Goal: Check status: Check status

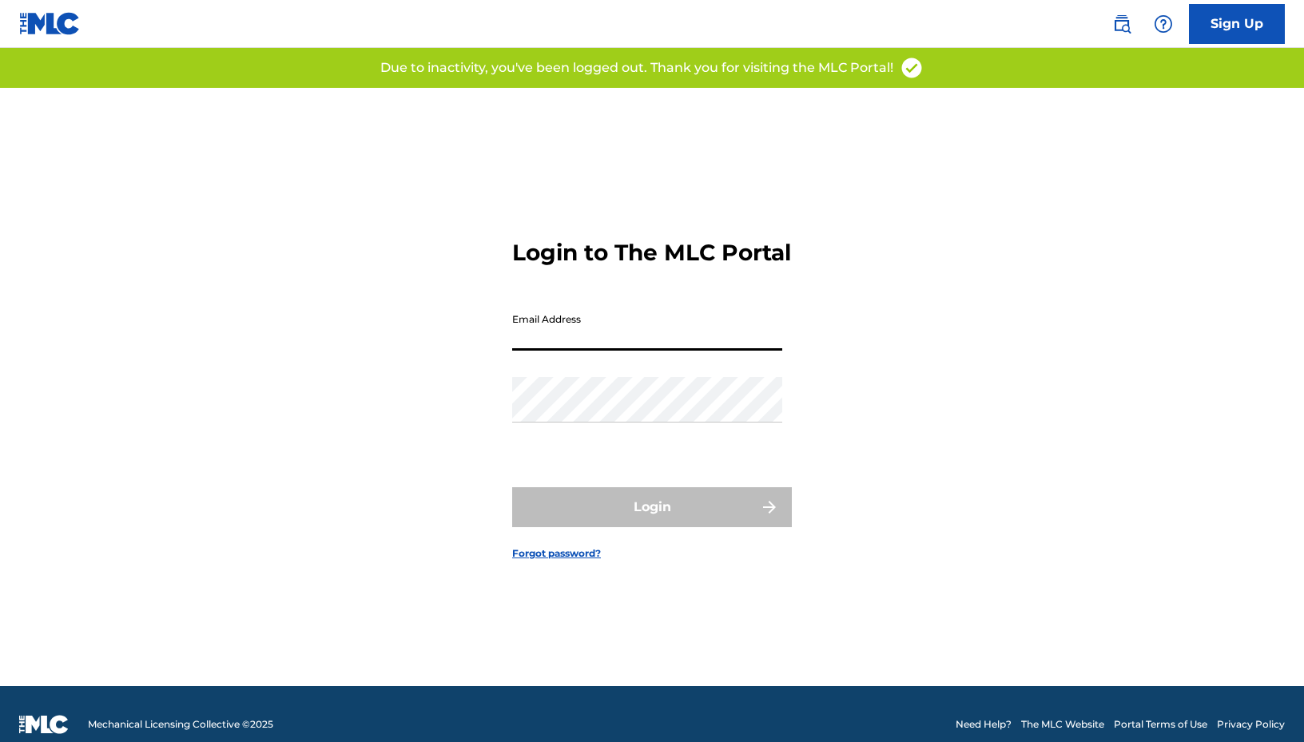
click at [579, 340] on input "Email Address" at bounding box center [647, 328] width 270 height 46
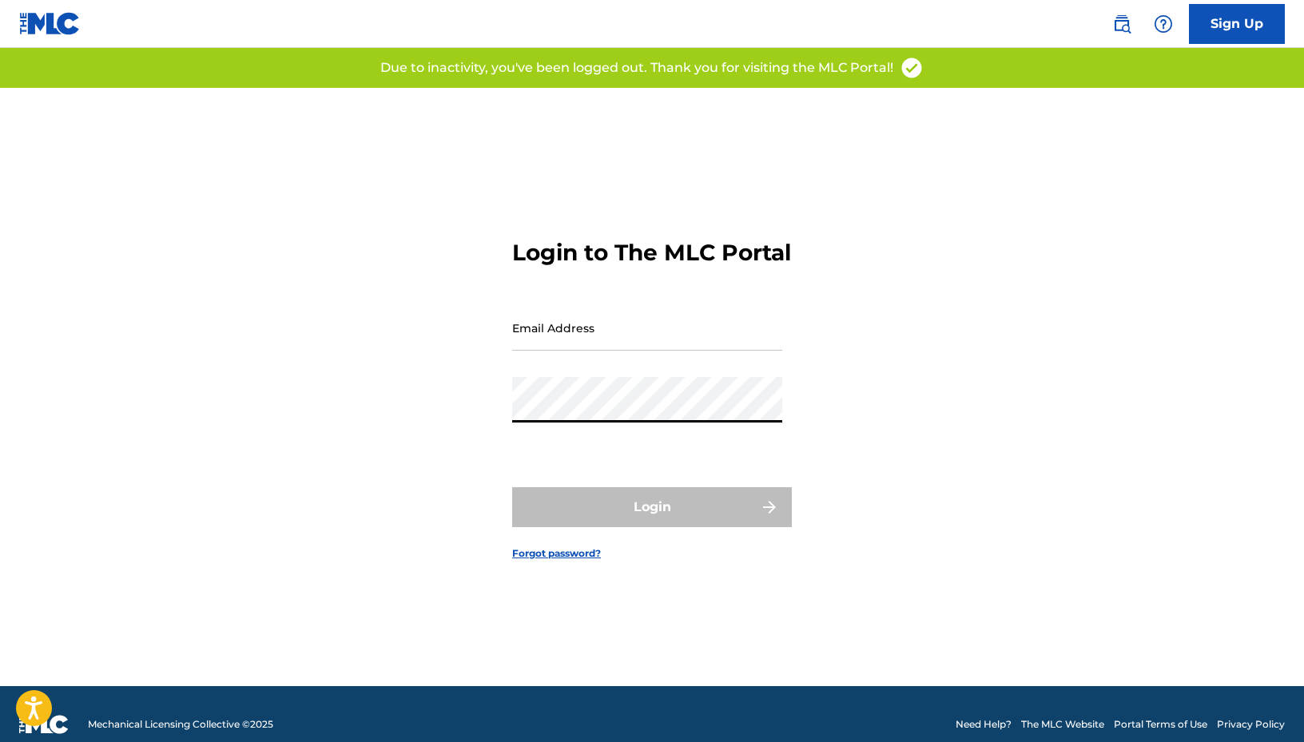
type input "[EMAIL_ADDRESS][DOMAIN_NAME]"
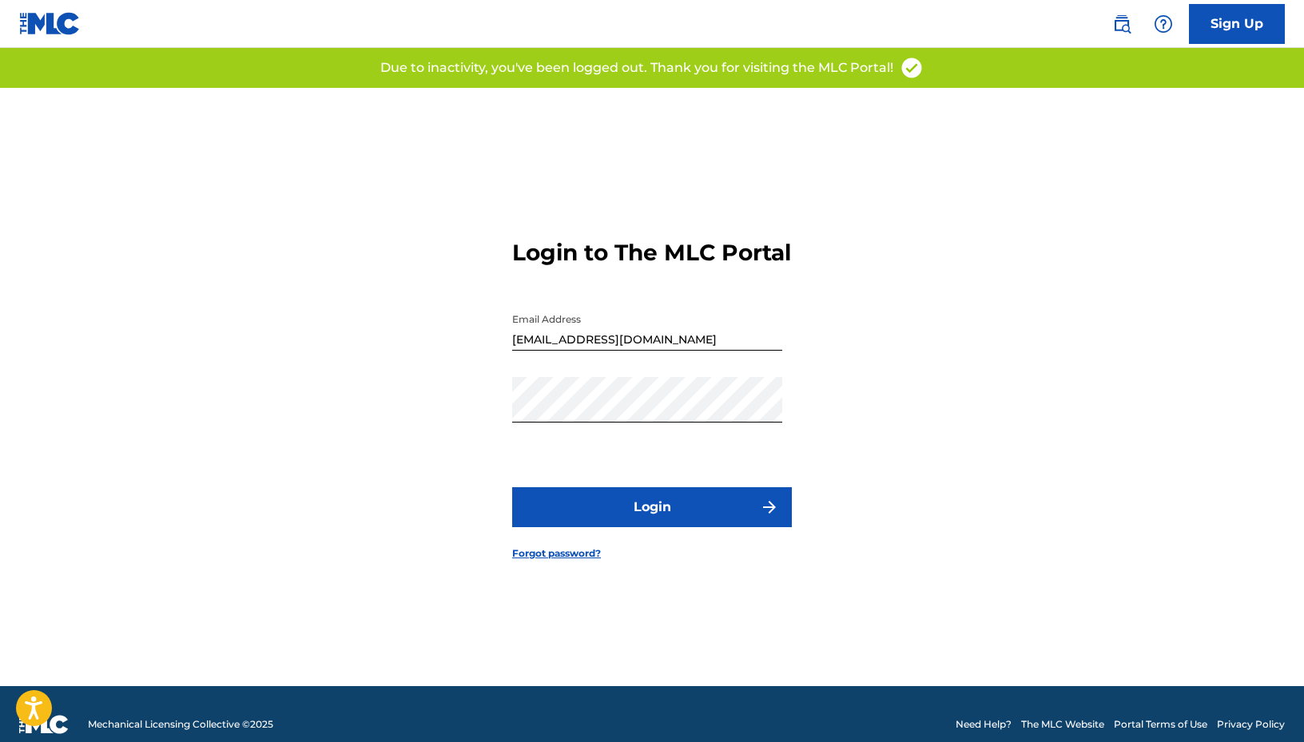
click at [631, 525] on button "Login" at bounding box center [652, 508] width 280 height 40
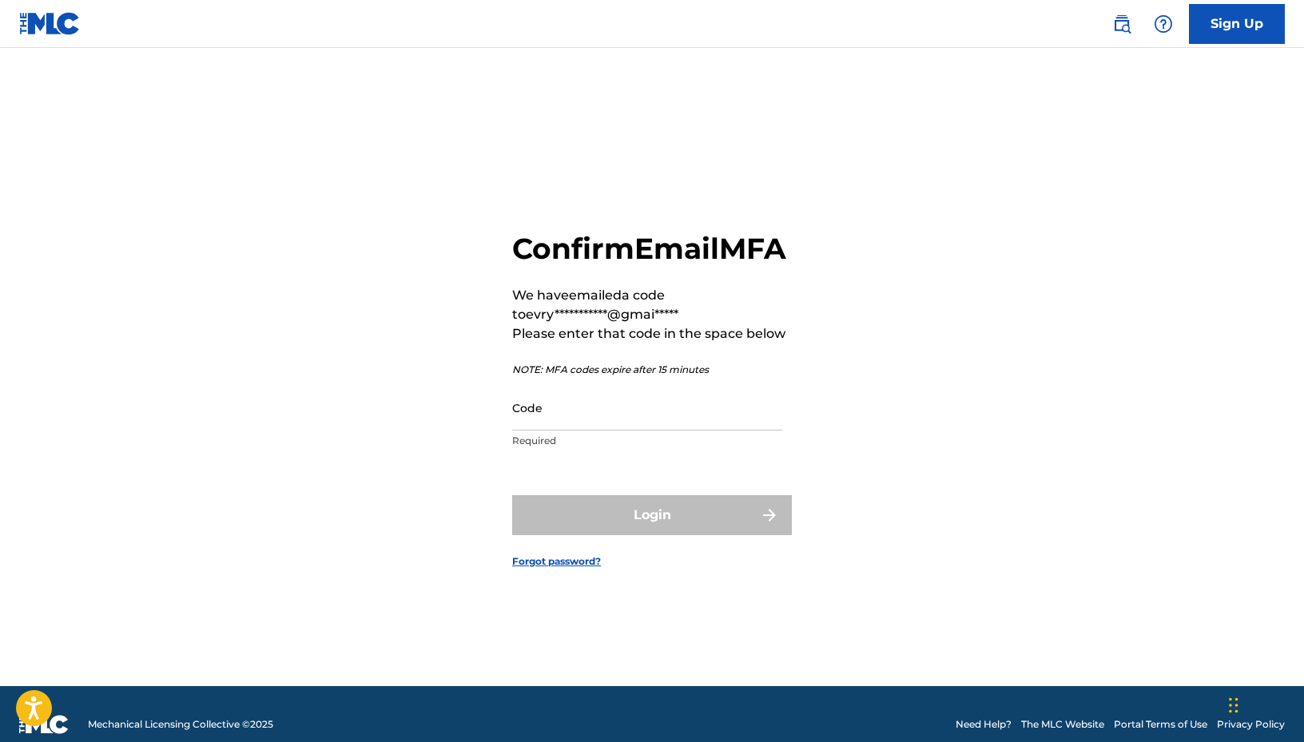
click at [567, 431] on input "Code" at bounding box center [647, 408] width 270 height 46
click at [523, 431] on input "Code" at bounding box center [647, 408] width 270 height 46
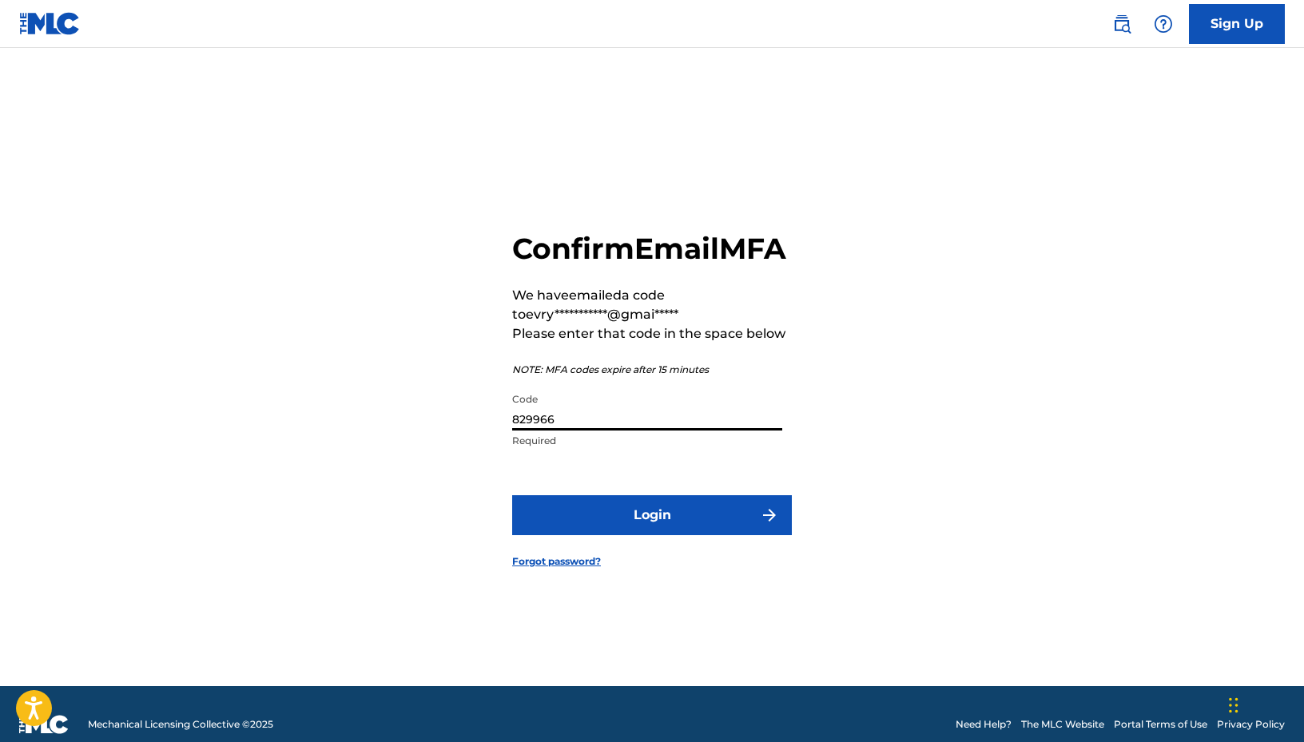
type input "829966"
click at [690, 535] on button "Login" at bounding box center [652, 515] width 280 height 40
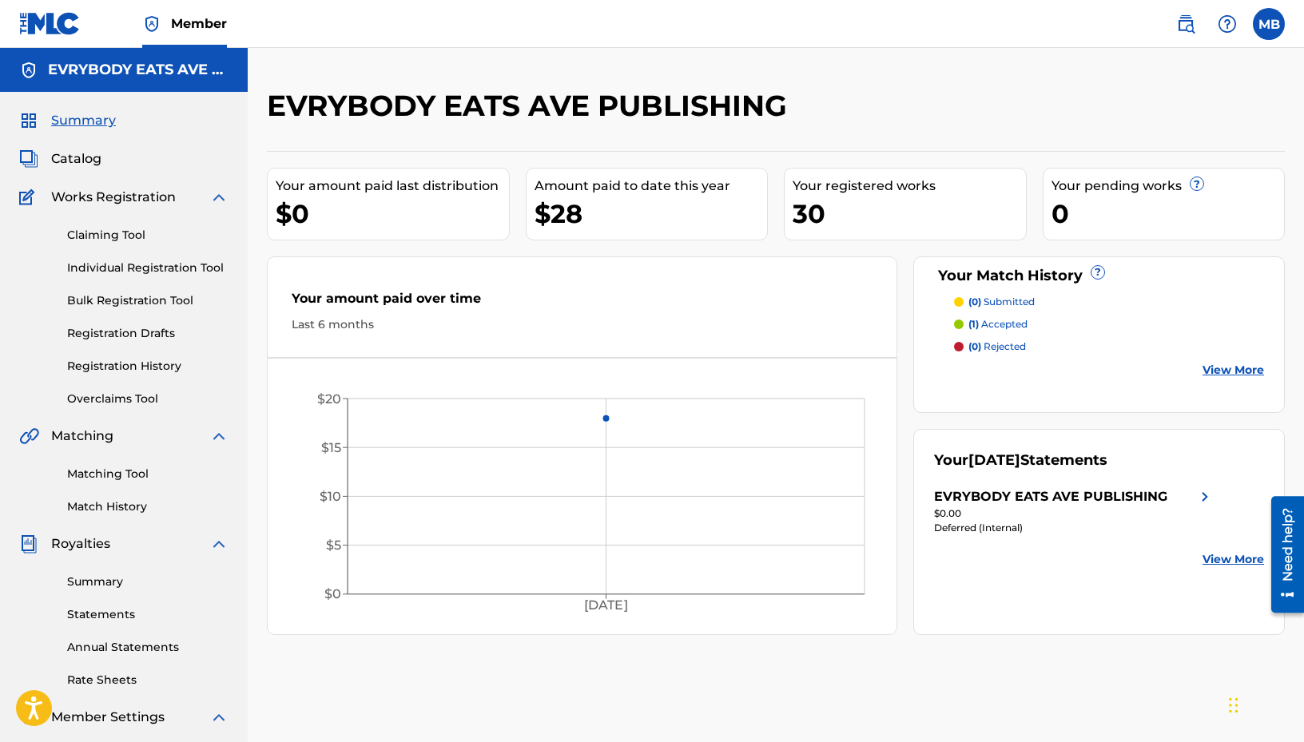
click at [94, 165] on span "Catalog" at bounding box center [76, 158] width 50 height 19
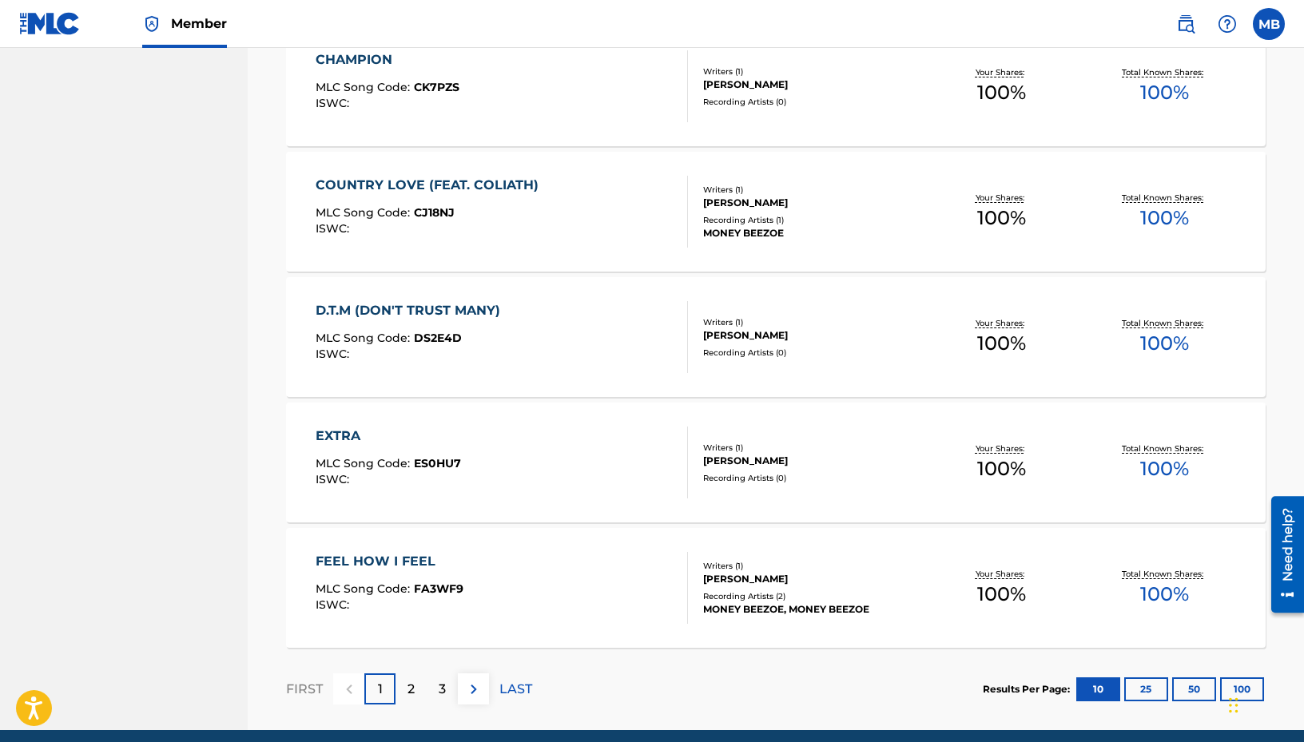
scroll to position [1127, 0]
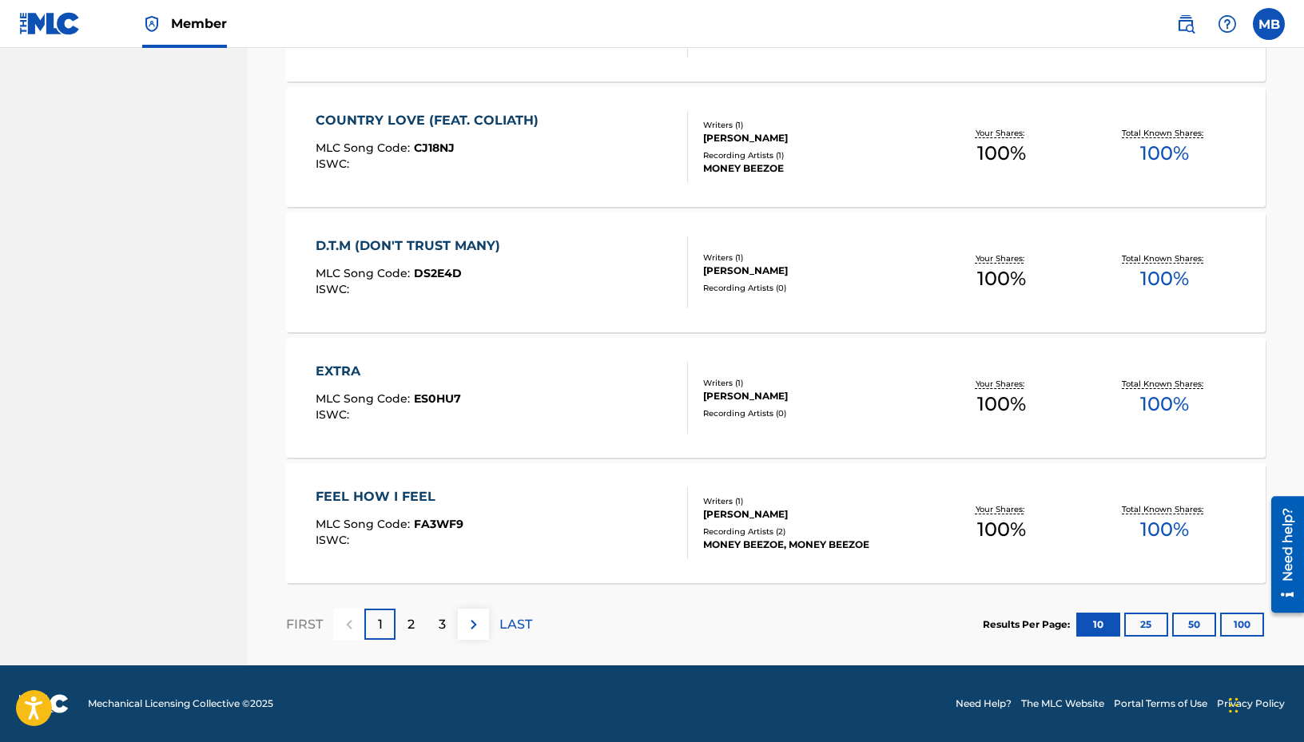
click at [412, 629] on p "2" at bounding box center [411, 624] width 7 height 19
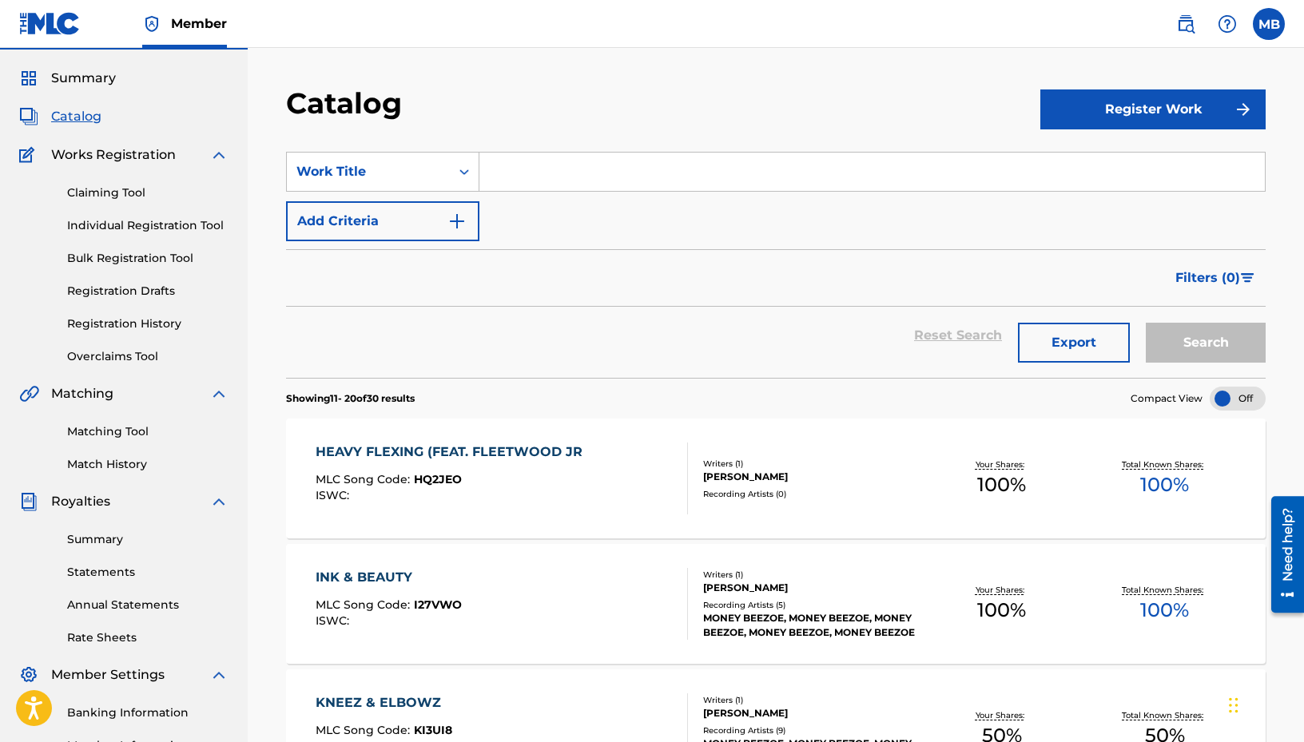
scroll to position [0, 0]
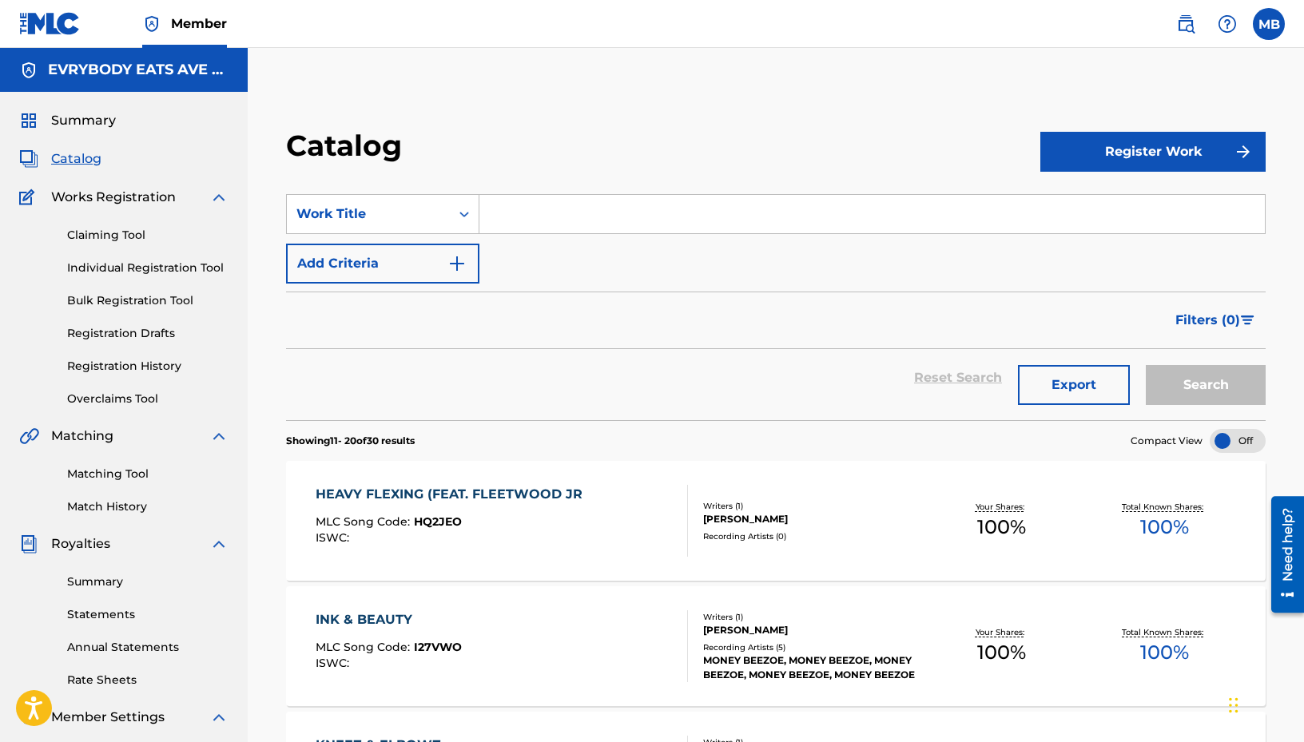
click at [134, 265] on link "Individual Registration Tool" at bounding box center [147, 268] width 161 height 17
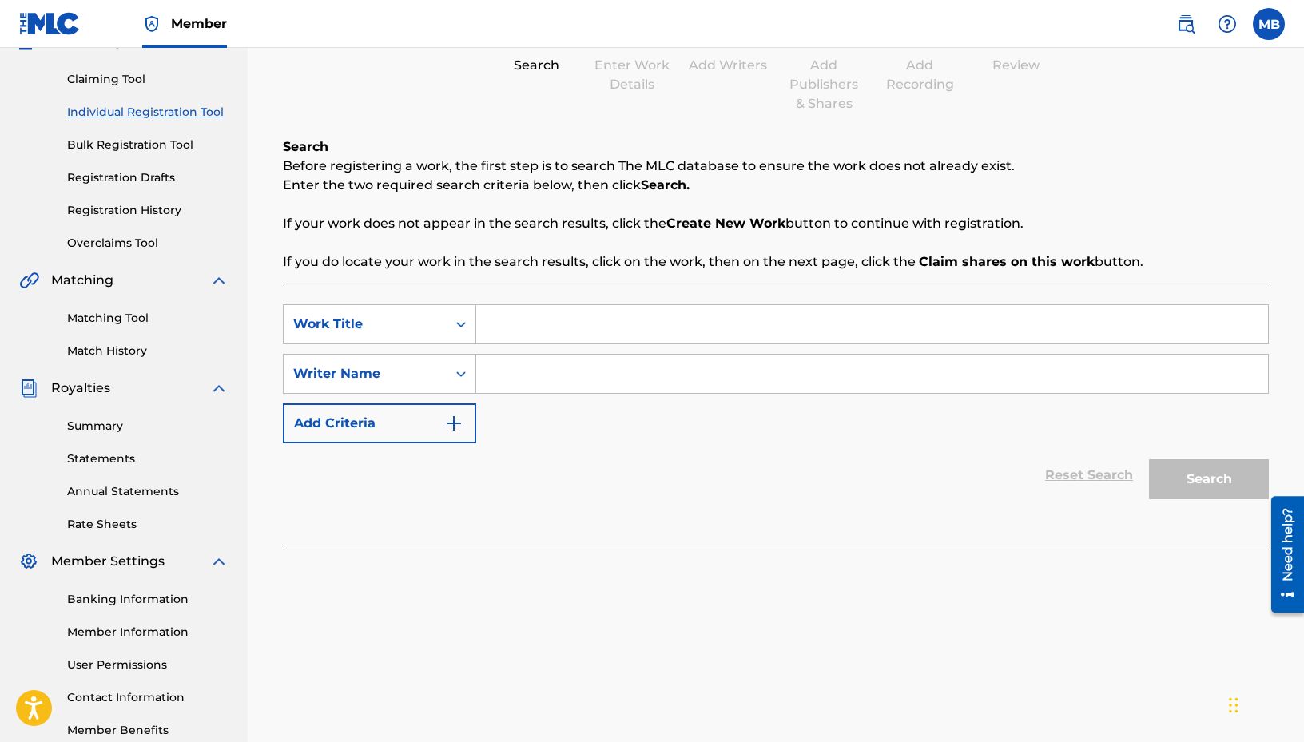
scroll to position [149, 0]
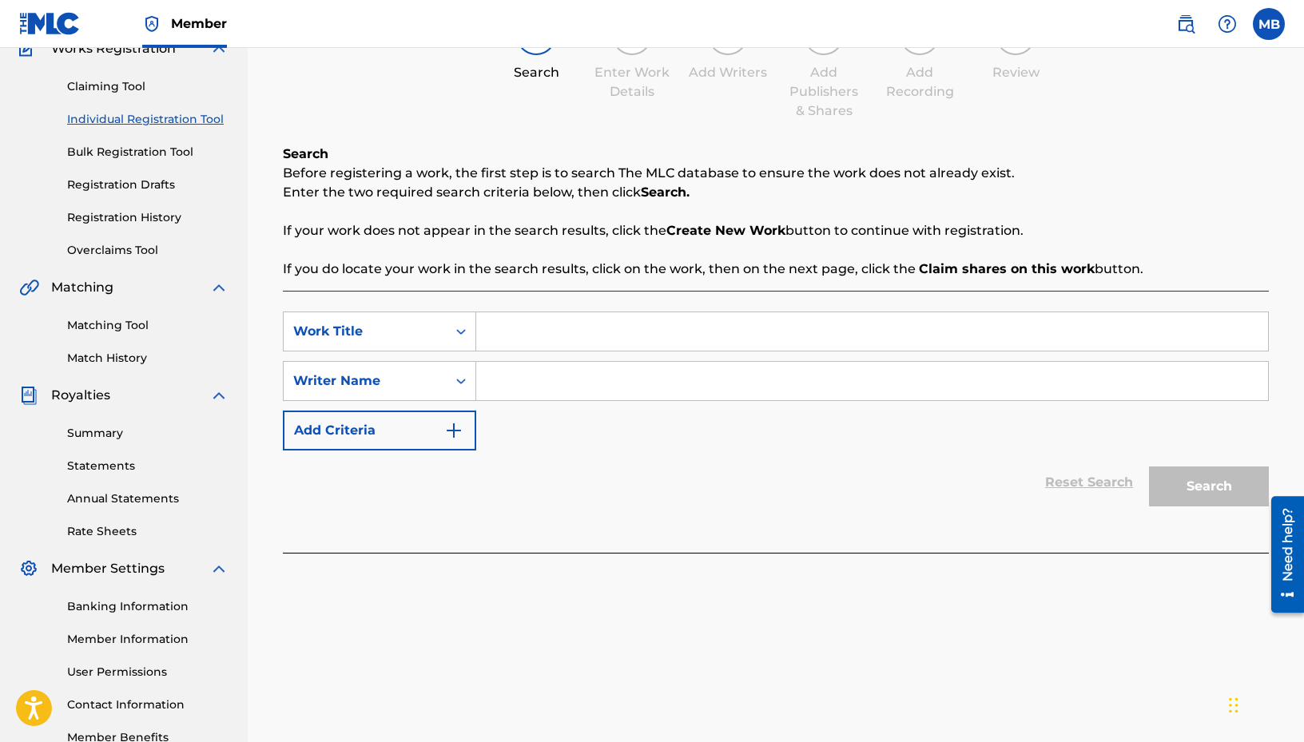
click at [138, 214] on link "Registration History" at bounding box center [147, 217] width 161 height 17
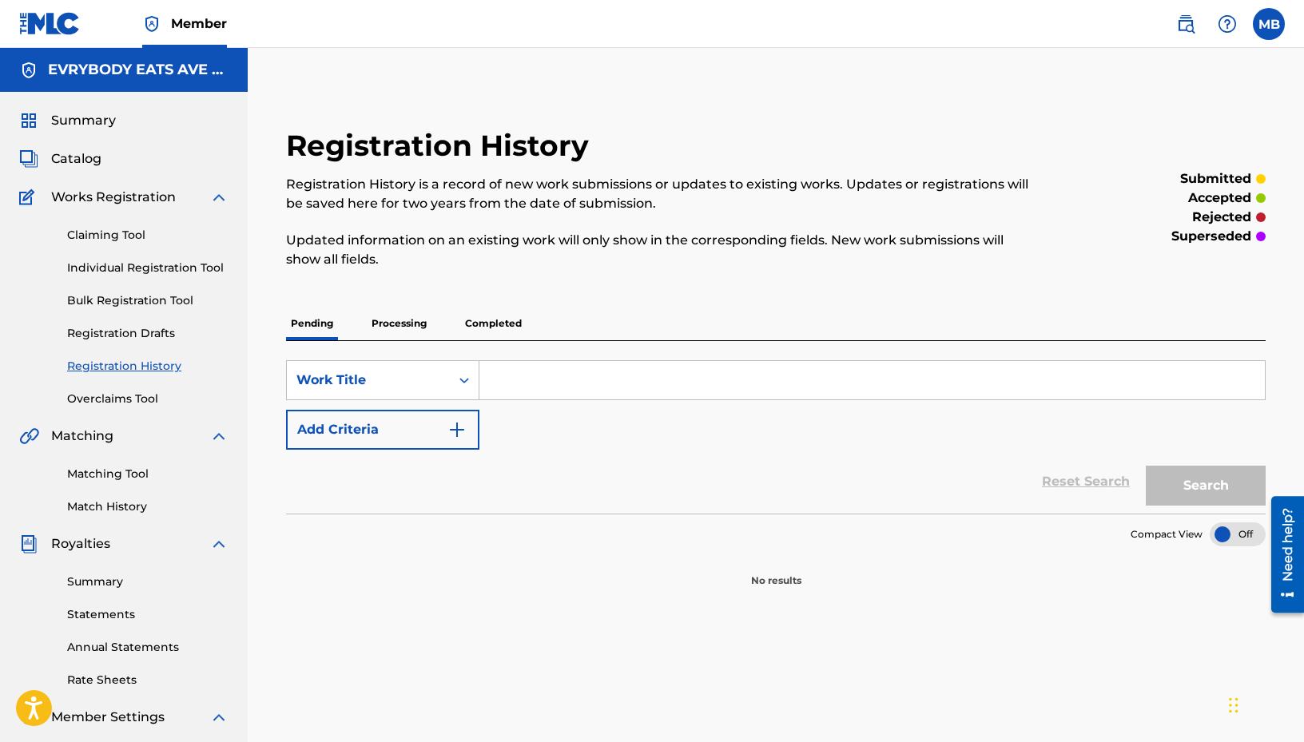
click at [401, 320] on p "Processing" at bounding box center [399, 324] width 65 height 34
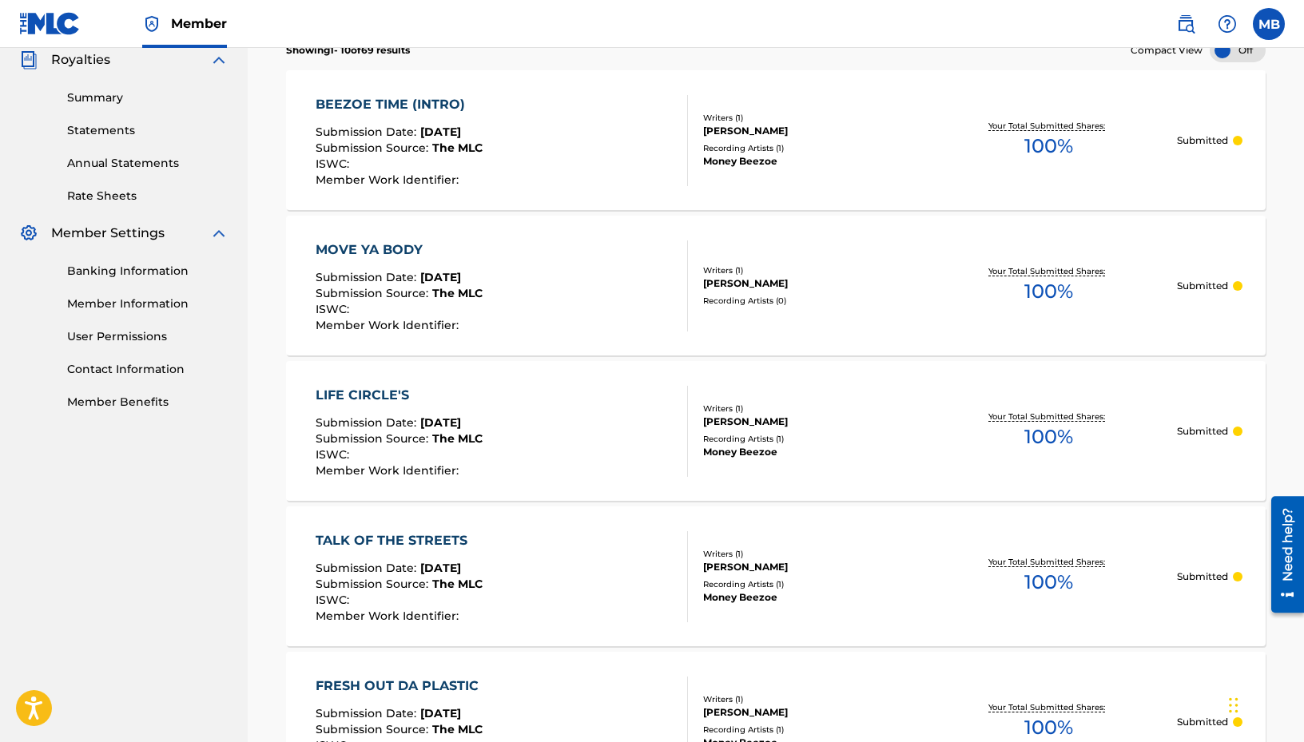
scroll to position [90, 0]
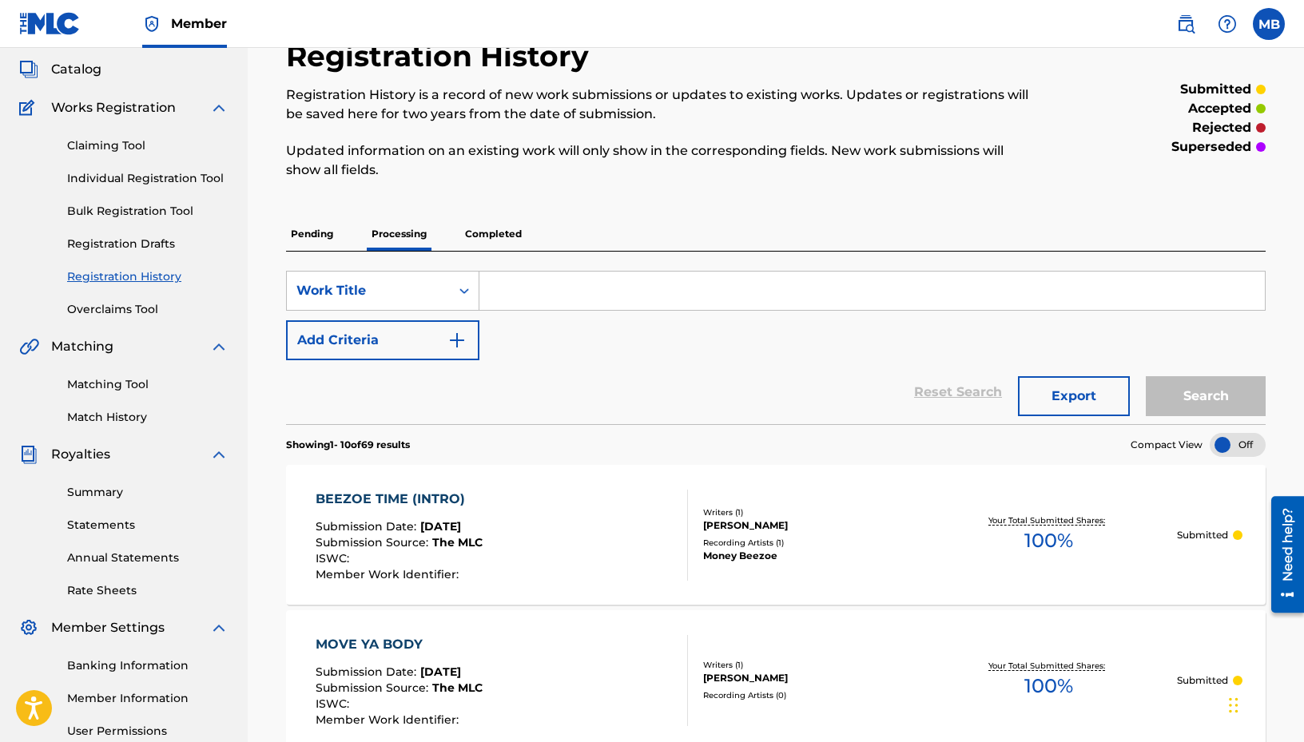
click at [486, 230] on p "Completed" at bounding box center [493, 234] width 66 height 34
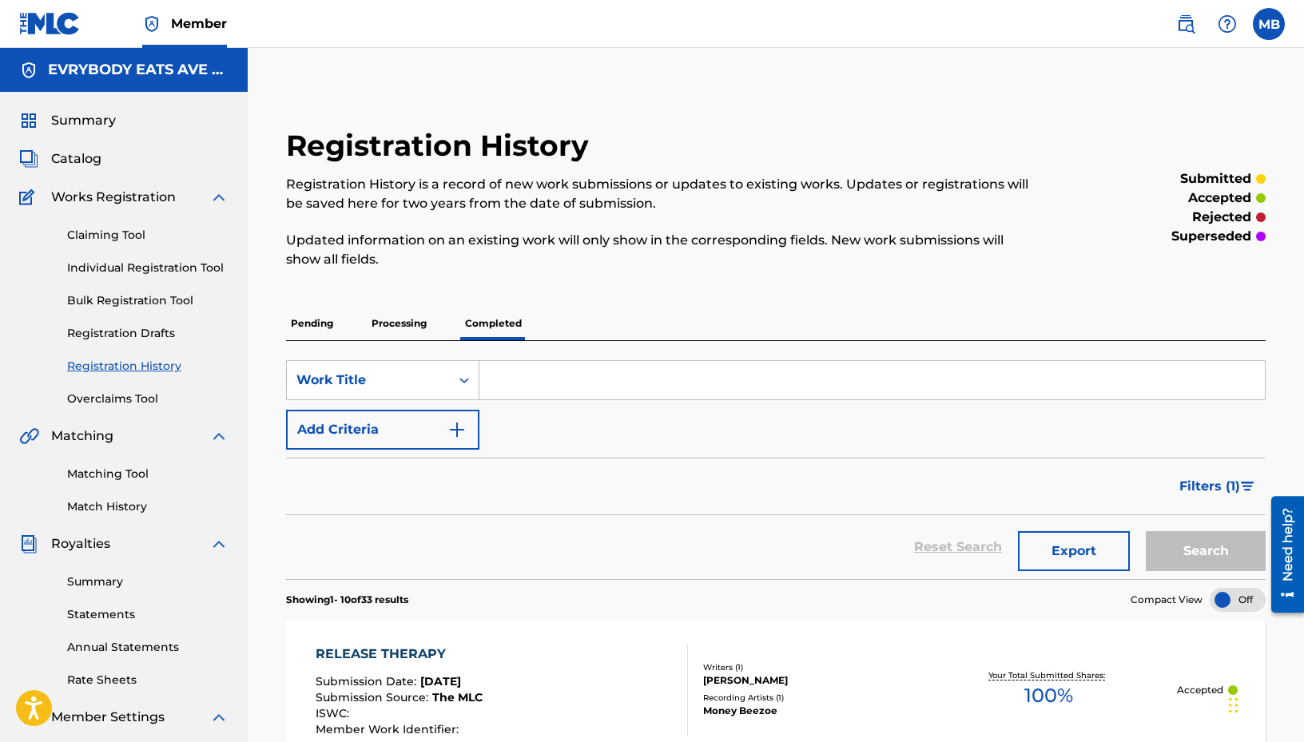
click at [412, 328] on p "Processing" at bounding box center [399, 324] width 65 height 34
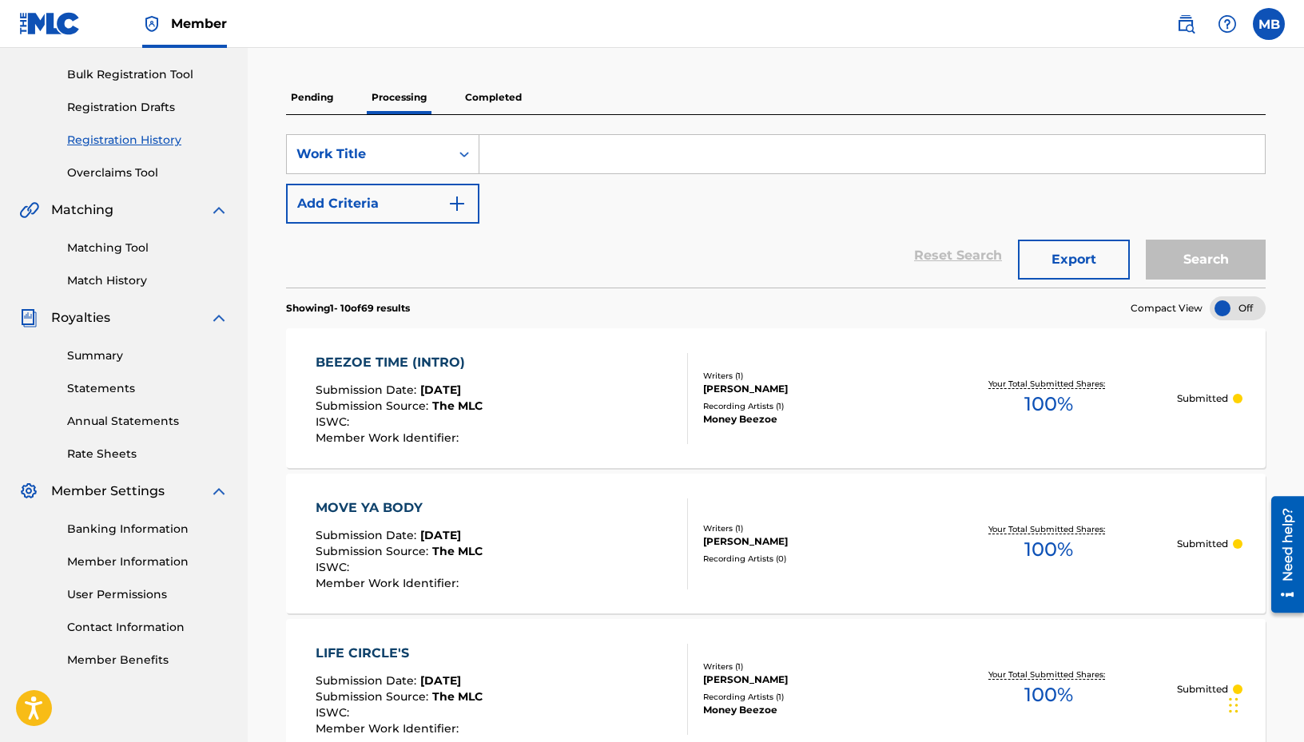
scroll to position [48, 0]
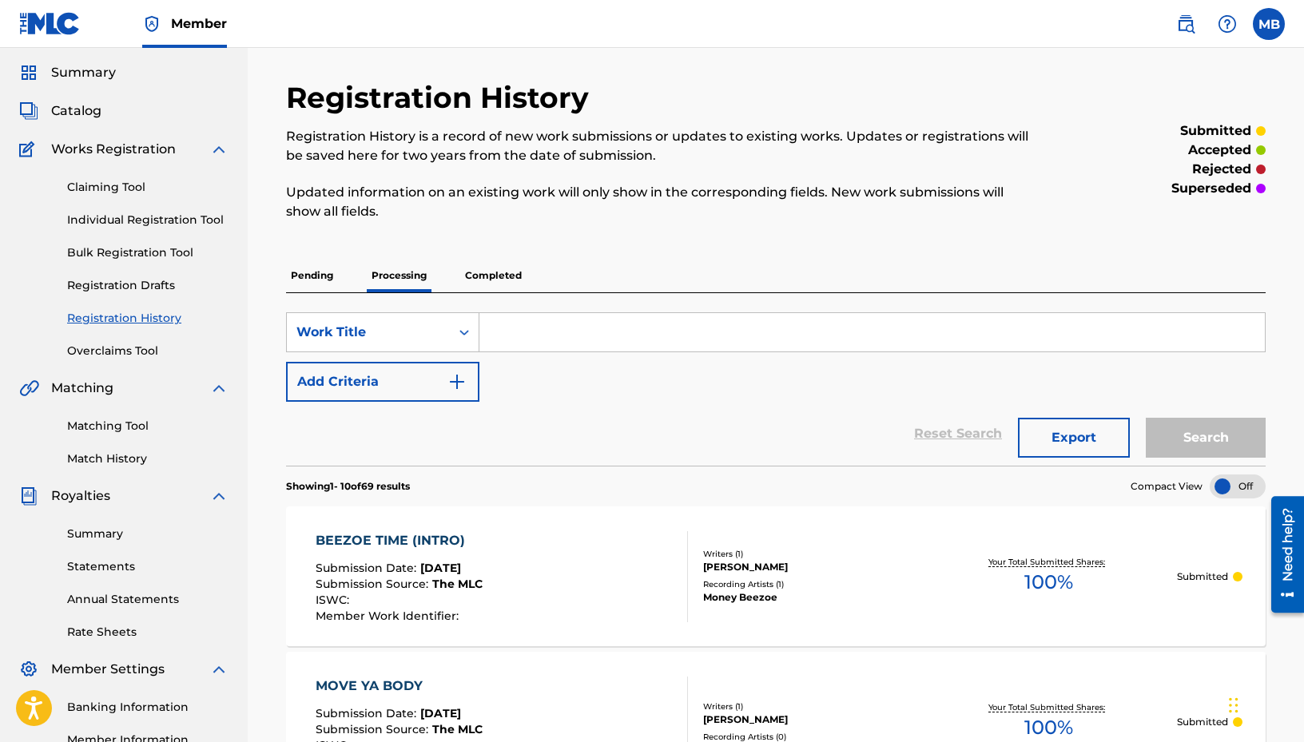
click at [494, 267] on p "Completed" at bounding box center [493, 276] width 66 height 34
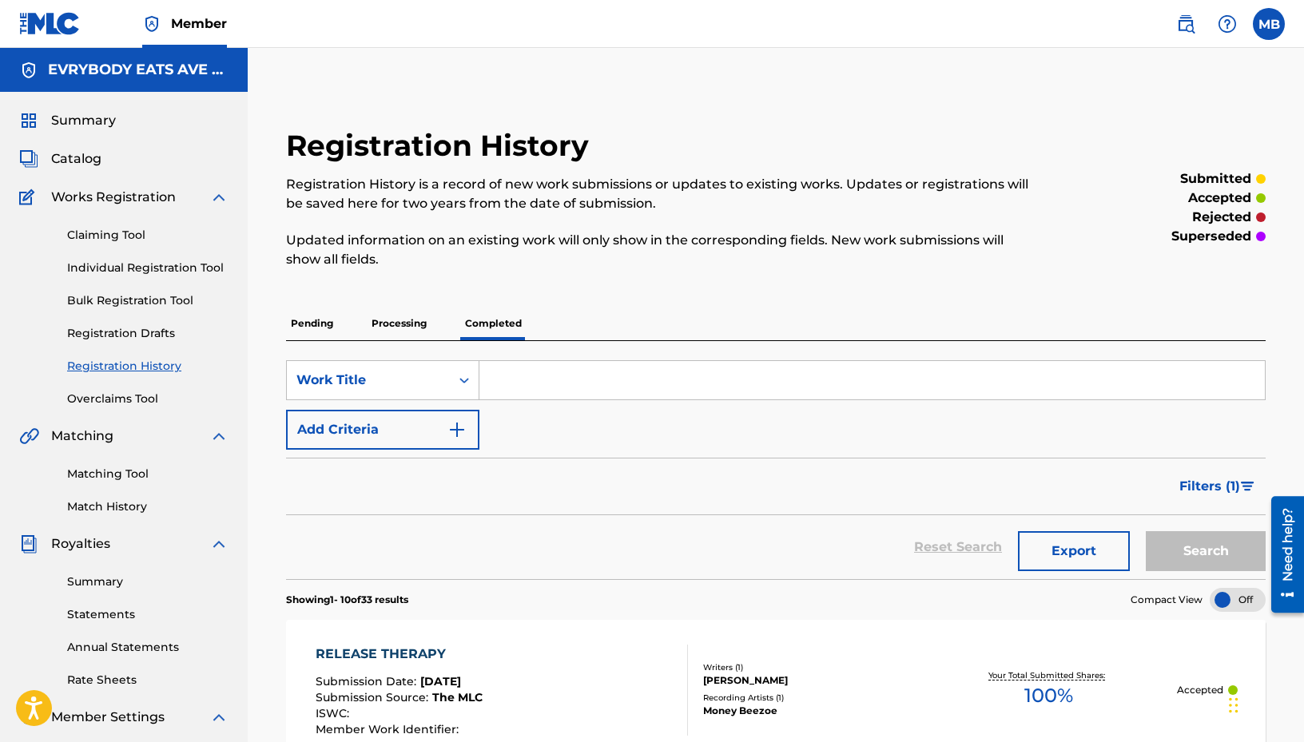
click at [394, 324] on p "Processing" at bounding box center [399, 324] width 65 height 34
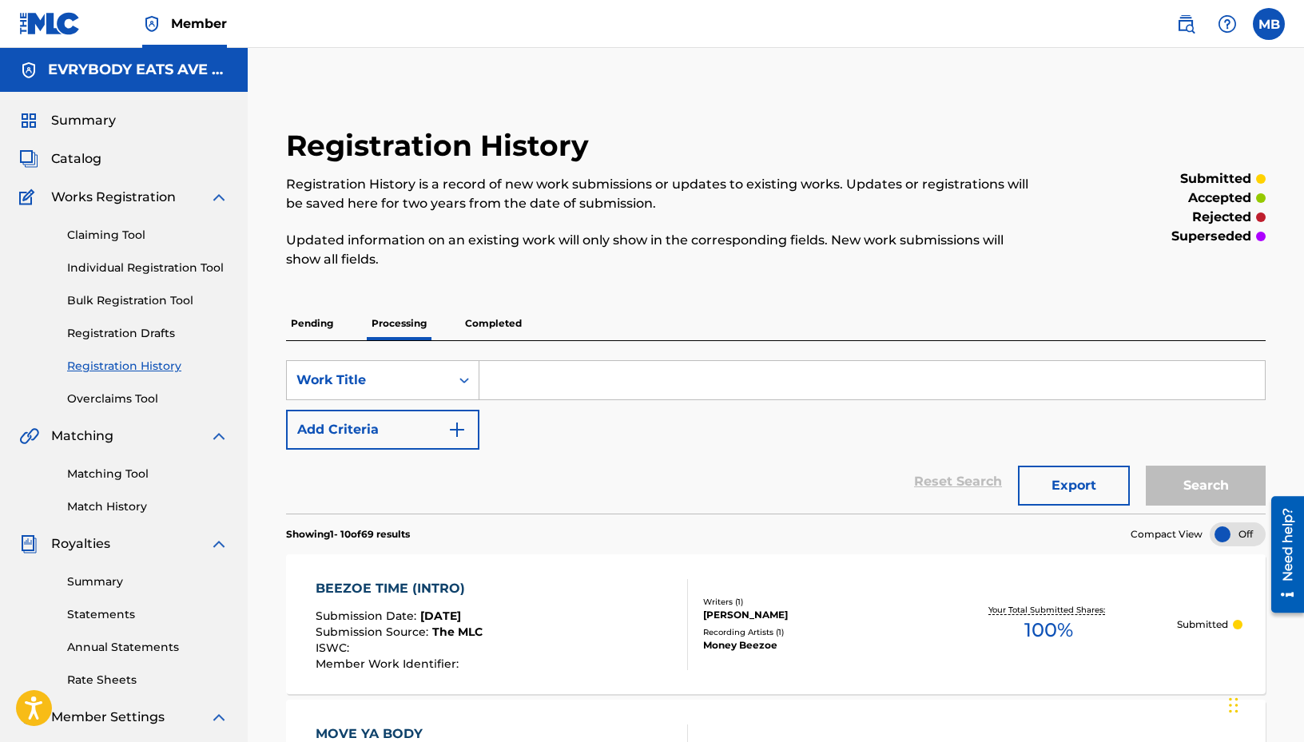
click at [308, 328] on p "Pending" at bounding box center [312, 324] width 52 height 34
